Goal: Information Seeking & Learning: Learn about a topic

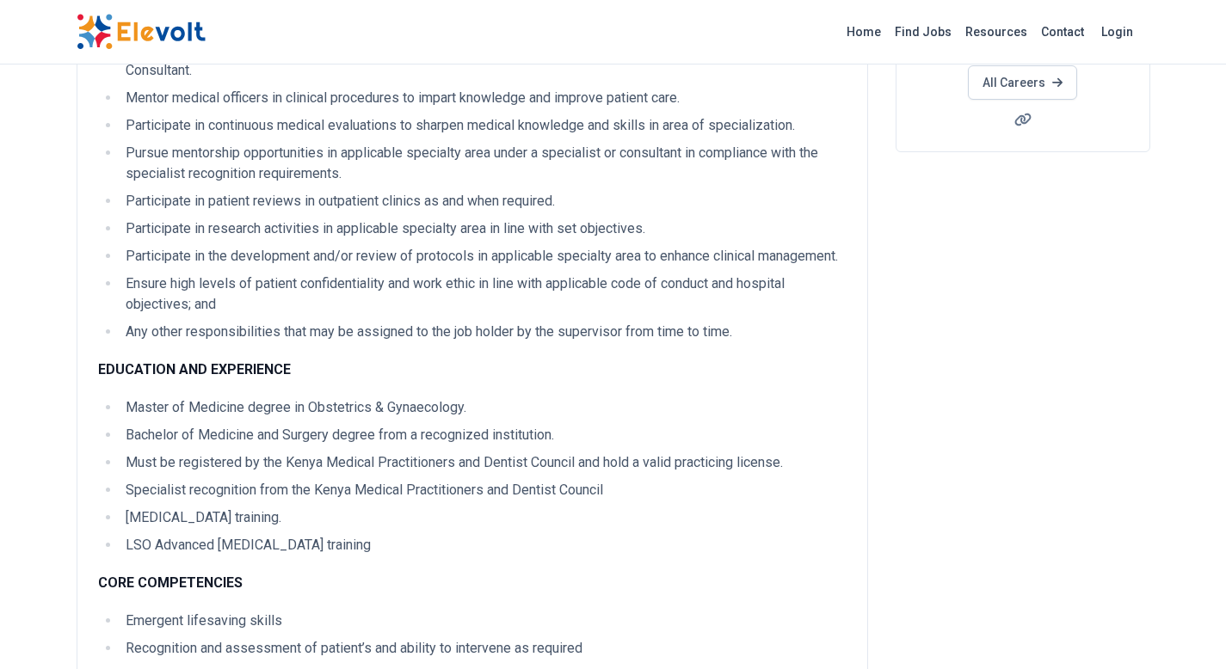
scroll to position [204, 0]
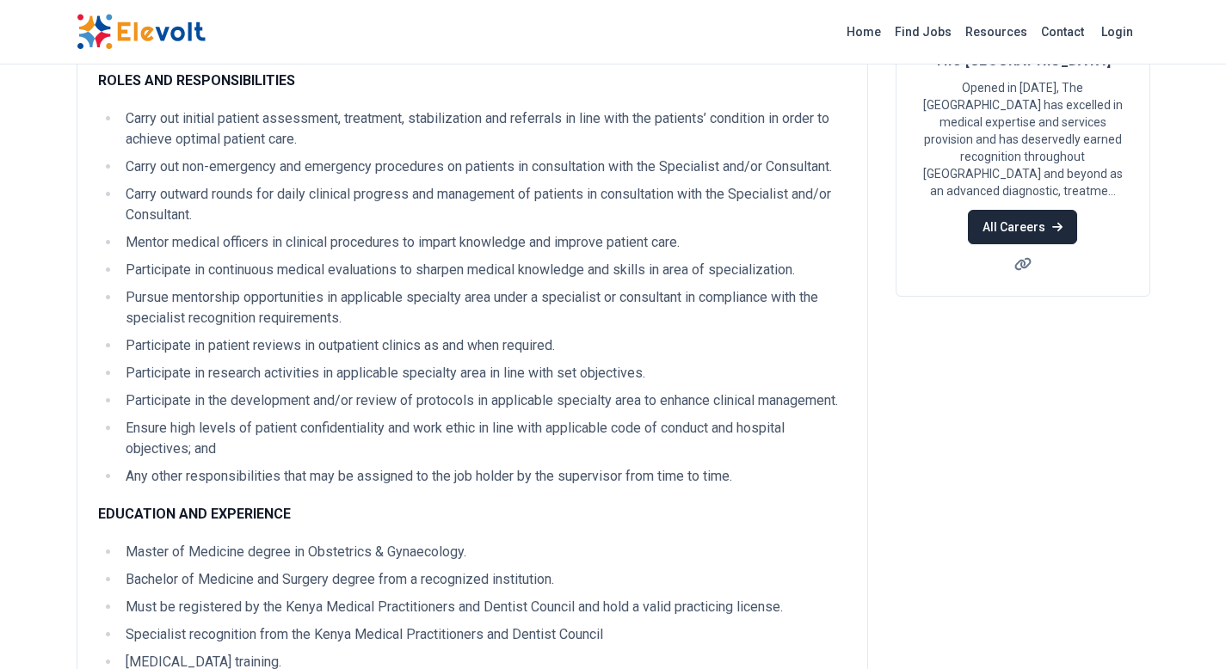
click at [1000, 210] on link "All Careers" at bounding box center [1022, 227] width 109 height 34
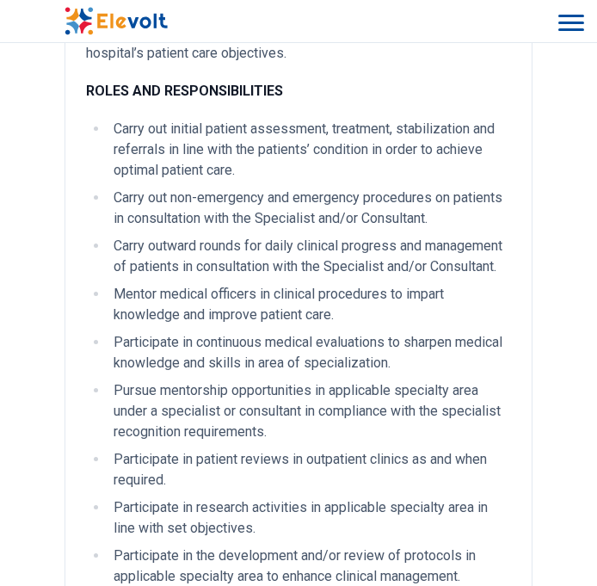
scroll to position [204, 0]
